Goal: Information Seeking & Learning: Understand process/instructions

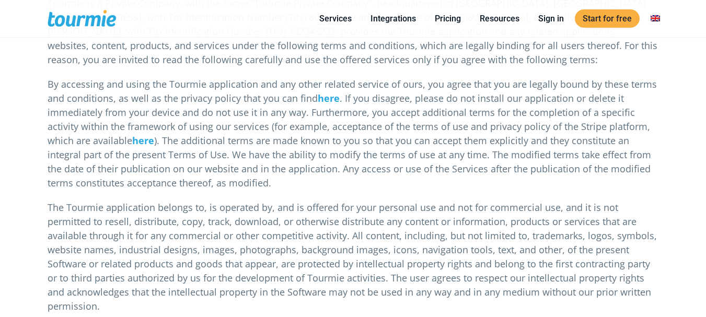
scroll to position [261, 0]
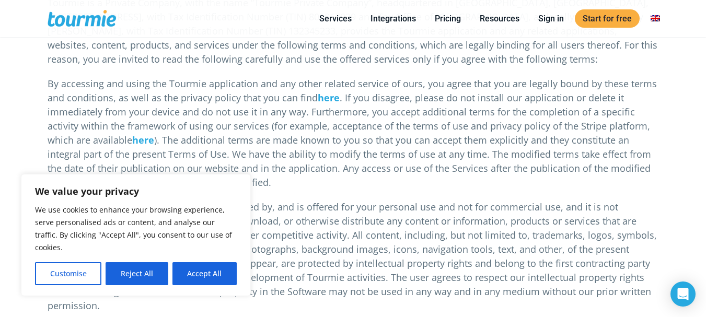
click at [154, 280] on button "Reject All" at bounding box center [136, 273] width 62 height 23
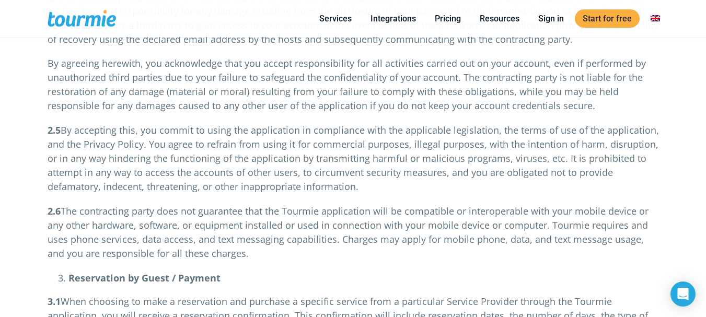
scroll to position [1547, 0]
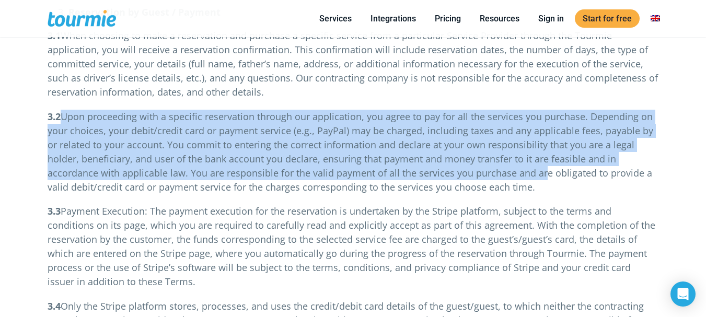
drag, startPoint x: 134, startPoint y: 127, endPoint x: 465, endPoint y: 180, distance: 335.3
click at [465, 180] on p "3.2 Upon proceeding with a specific reservation through our application, you ag…" at bounding box center [353, 152] width 611 height 85
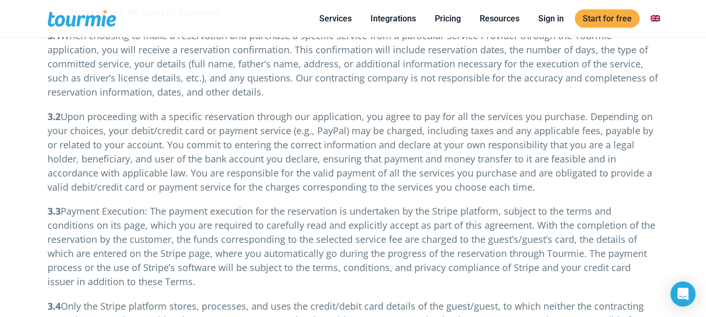
click at [475, 191] on p "3.2 Upon proceeding with a specific reservation through our application, you ag…" at bounding box center [353, 152] width 611 height 85
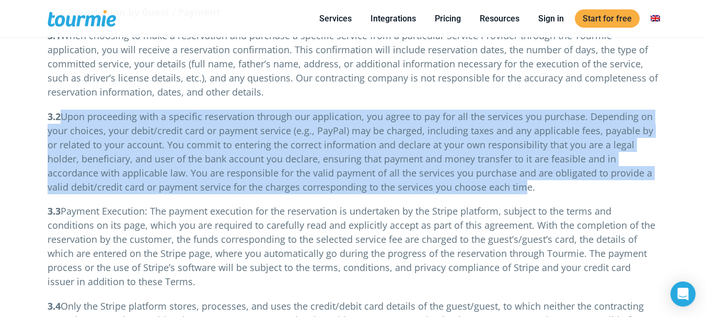
drag, startPoint x: 358, startPoint y: 183, endPoint x: 63, endPoint y: 121, distance: 301.6
click at [63, 121] on span "Upon proceeding with a specific reservation through our application, you agree …" at bounding box center [350, 151] width 605 height 83
copy span "Upon proceeding with a specific reservation through our application, you agree …"
